Goal: Transaction & Acquisition: Obtain resource

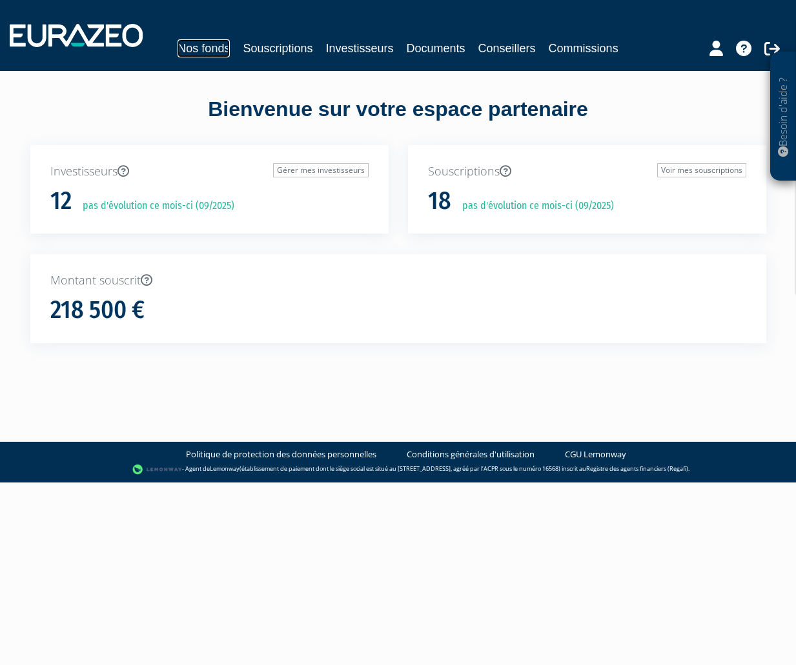
click at [216, 52] on link "Nos fonds" at bounding box center [203, 48] width 52 height 18
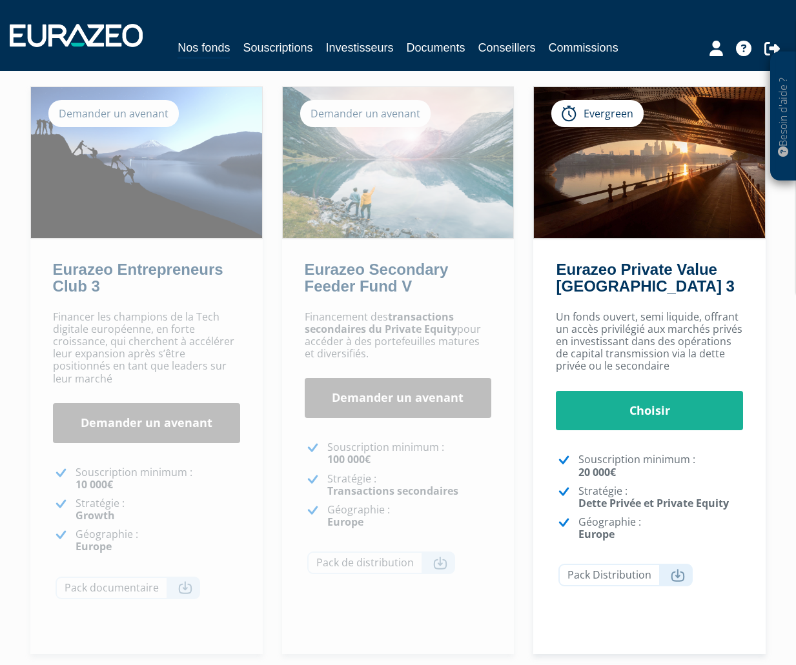
scroll to position [132, 0]
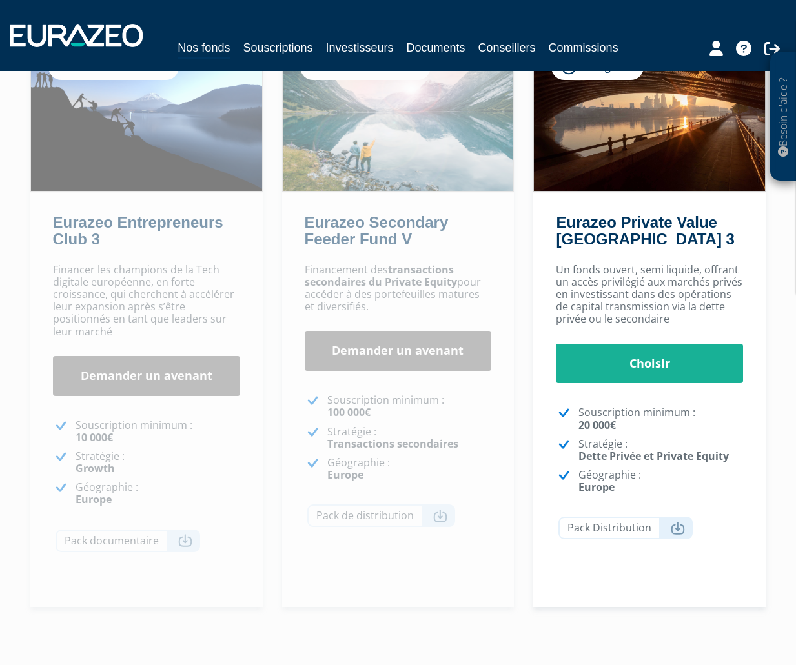
click at [561, 310] on p "Un fonds ouvert, semi liquide, offrant un accès privilégié aux marchés privés e…" at bounding box center [649, 295] width 187 height 62
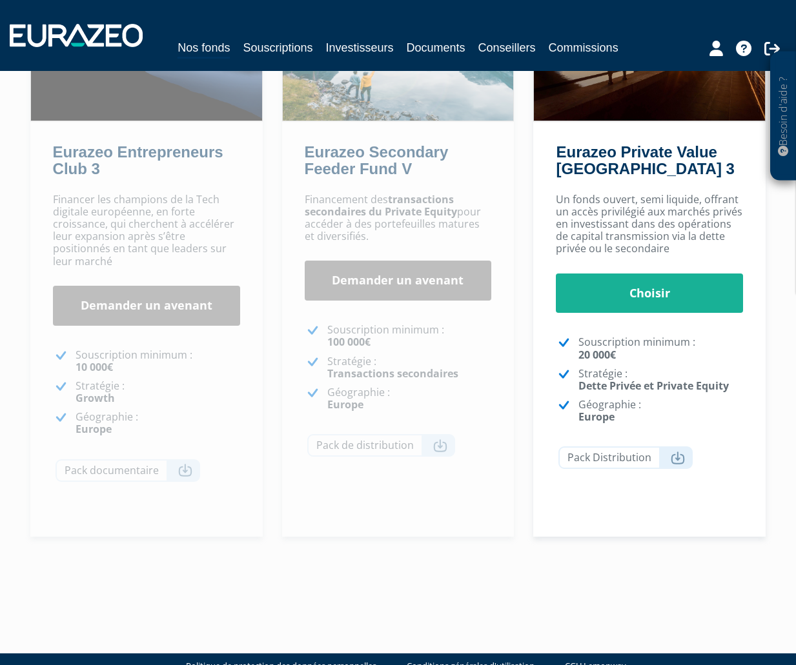
scroll to position [231, 0]
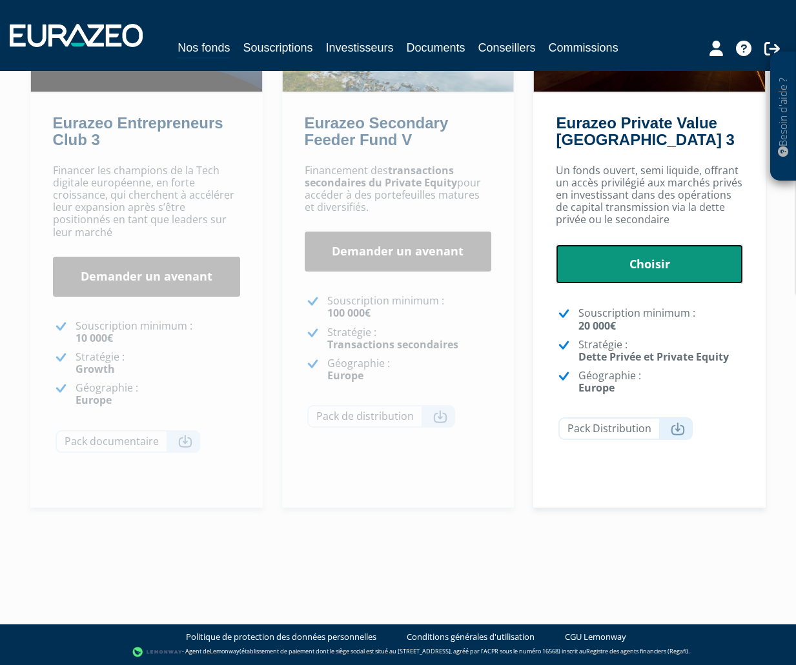
click at [619, 271] on link "Choisir" at bounding box center [649, 265] width 187 height 40
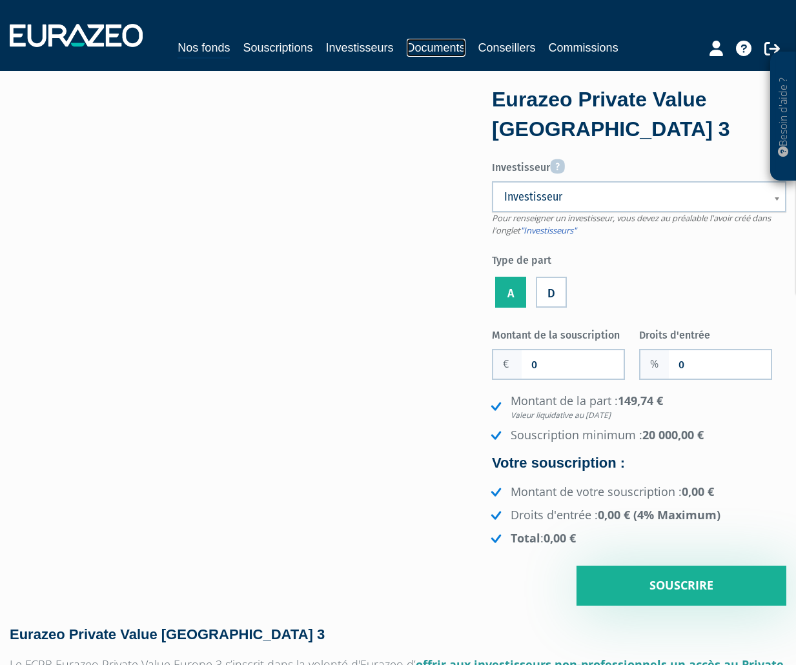
click at [443, 46] on link "Documents" at bounding box center [436, 48] width 59 height 18
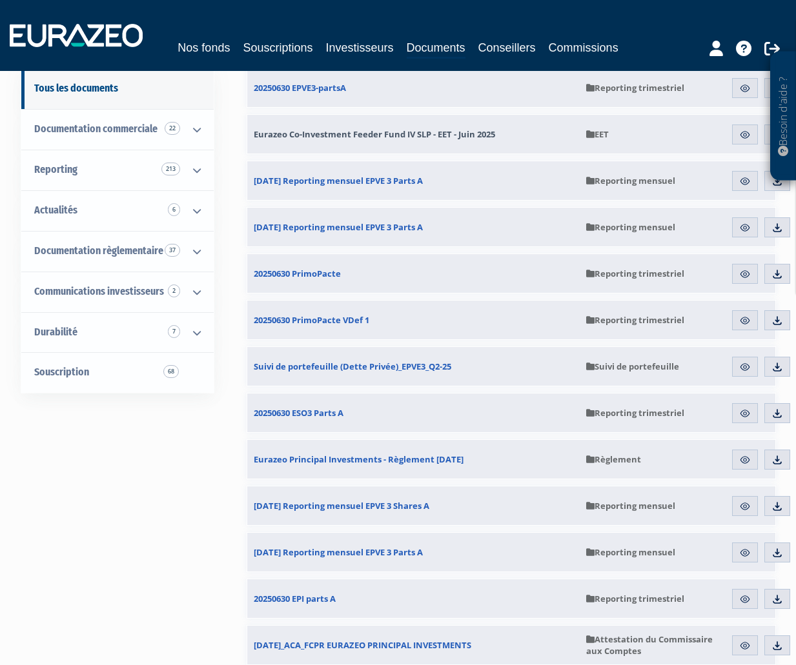
scroll to position [66, 0]
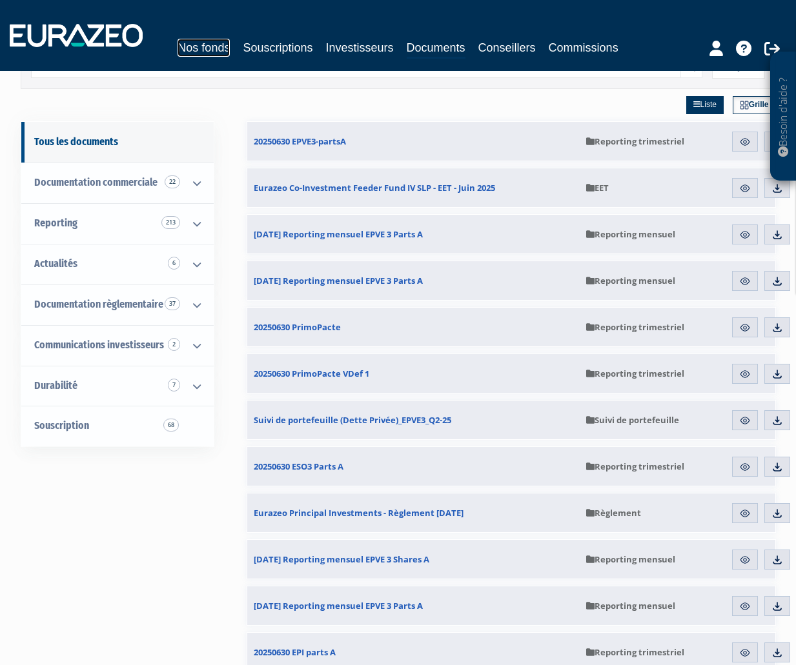
click at [201, 50] on link "Nos fonds" at bounding box center [203, 48] width 52 height 18
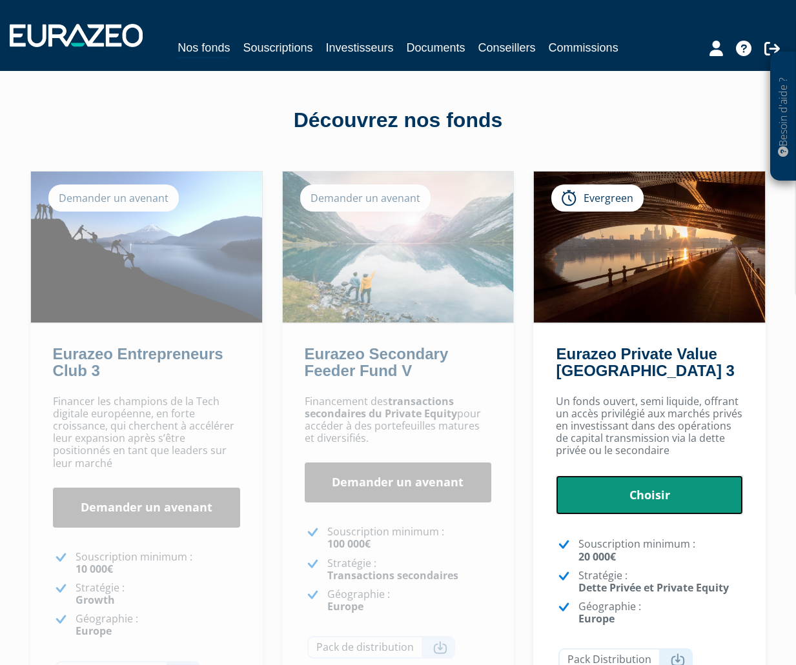
click at [627, 477] on link "Choisir" at bounding box center [649, 496] width 187 height 40
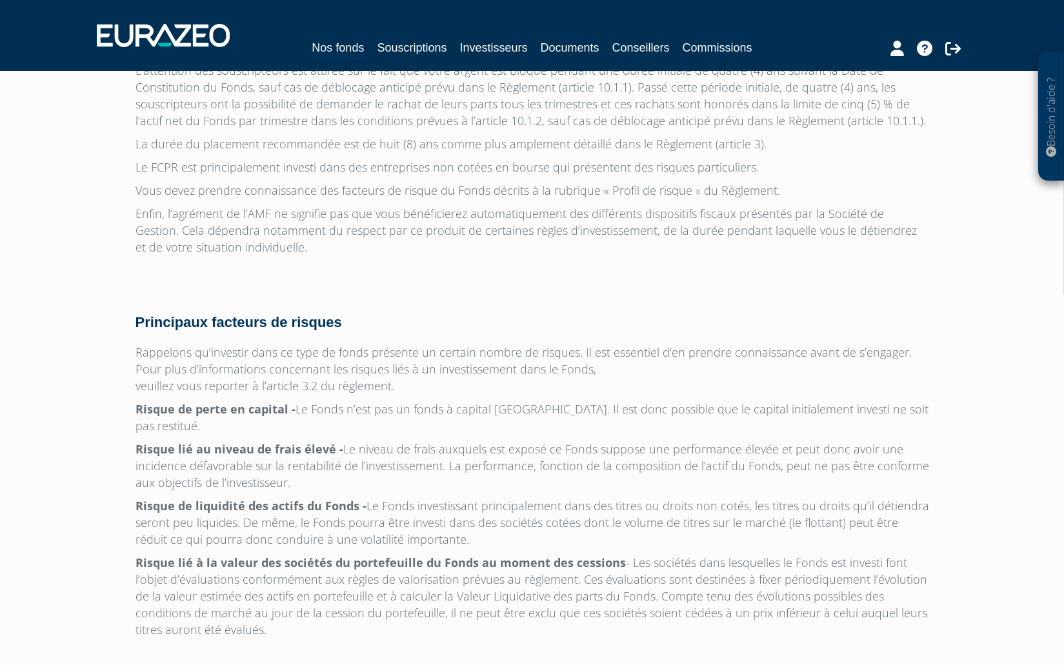
scroll to position [3994, 0]
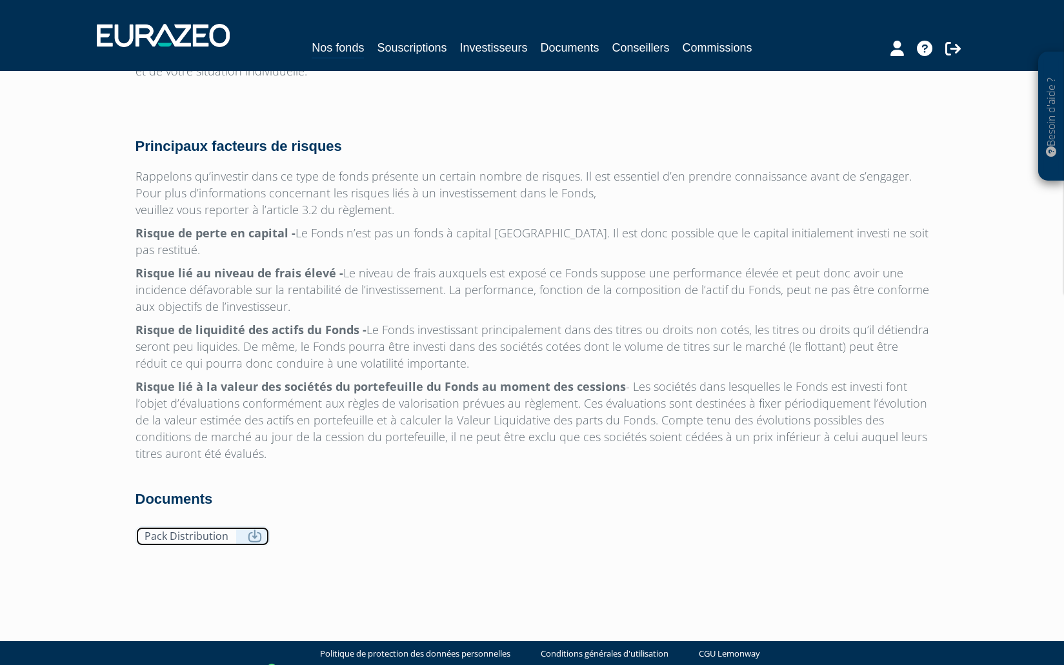
click at [228, 527] on link "Pack Distribution" at bounding box center [203, 537] width 134 height 20
